Goal: Task Accomplishment & Management: Complete application form

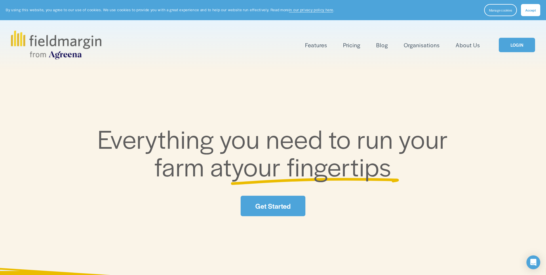
click at [511, 43] on link "LOGIN" at bounding box center [517, 45] width 36 height 15
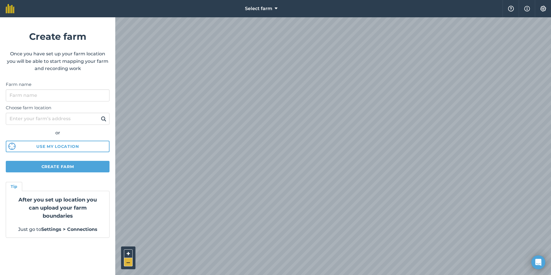
click at [130, 262] on button "–" at bounding box center [128, 262] width 9 height 8
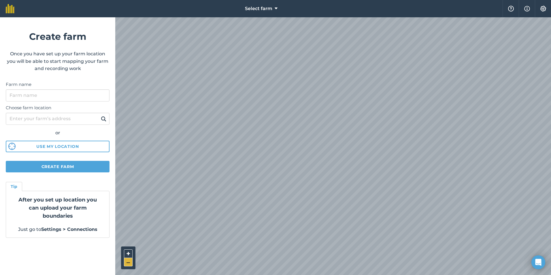
click at [130, 262] on button "–" at bounding box center [128, 262] width 9 height 8
click at [129, 250] on button "+" at bounding box center [128, 253] width 9 height 9
